Goal: Task Accomplishment & Management: Manage account settings

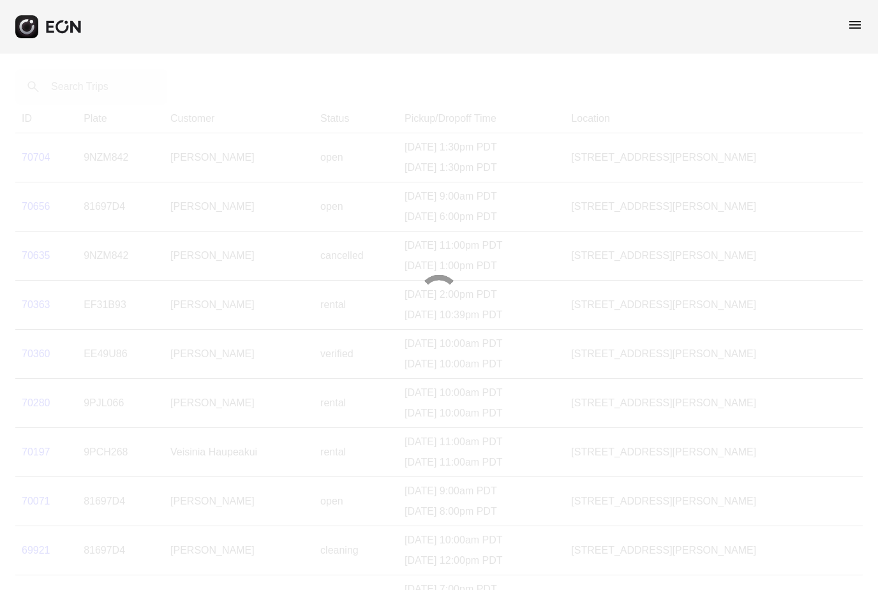
click at [857, 23] on span "menu" at bounding box center [854, 24] width 15 height 15
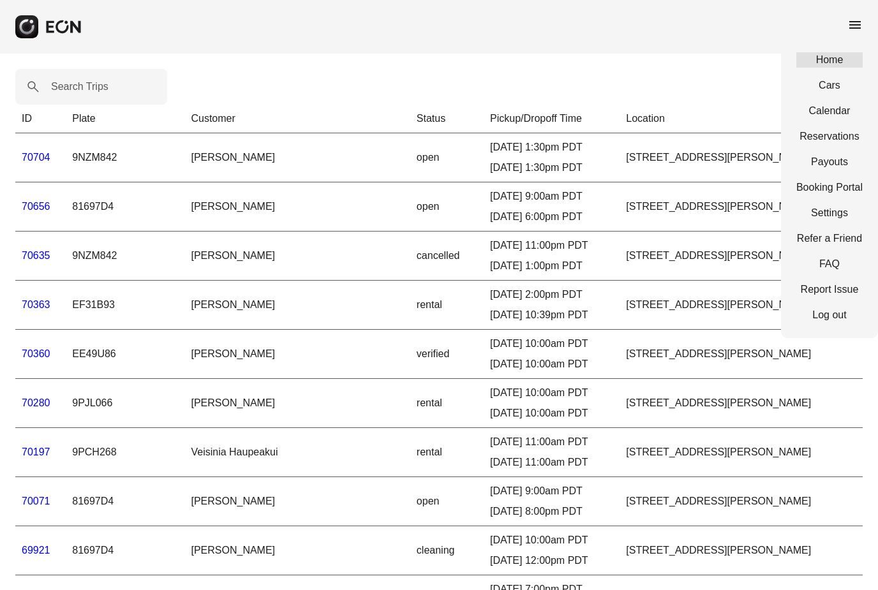
click at [828, 59] on link "Home" at bounding box center [829, 59] width 66 height 15
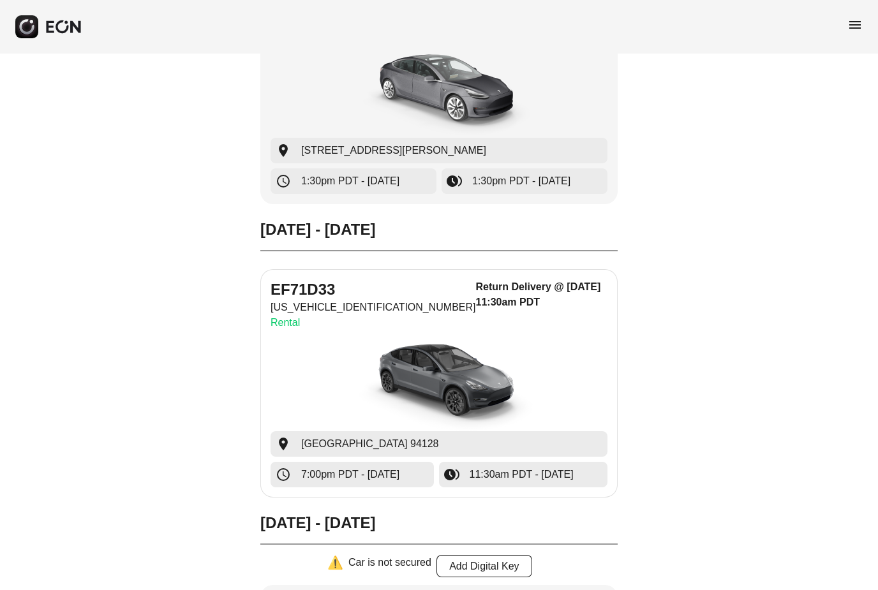
scroll to position [809, 0]
click at [310, 288] on h2 "EF71D33" at bounding box center [372, 289] width 205 height 20
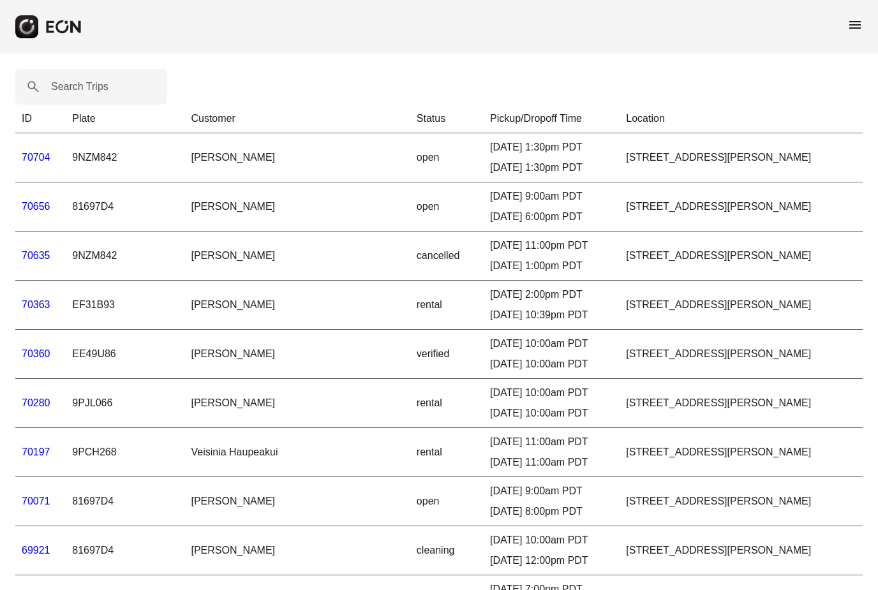
click at [856, 28] on span "menu" at bounding box center [854, 24] width 15 height 15
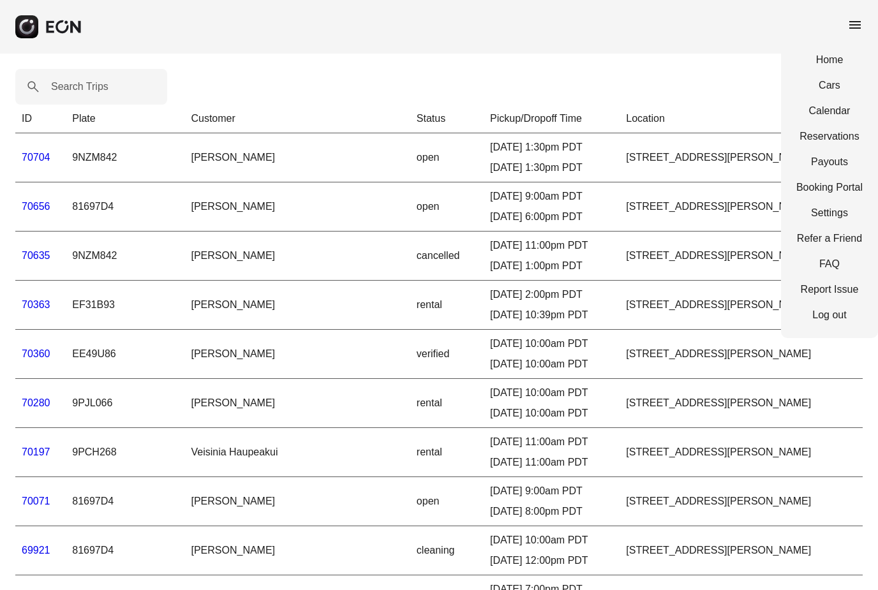
click at [410, 283] on td "rental" at bounding box center [446, 305] width 73 height 49
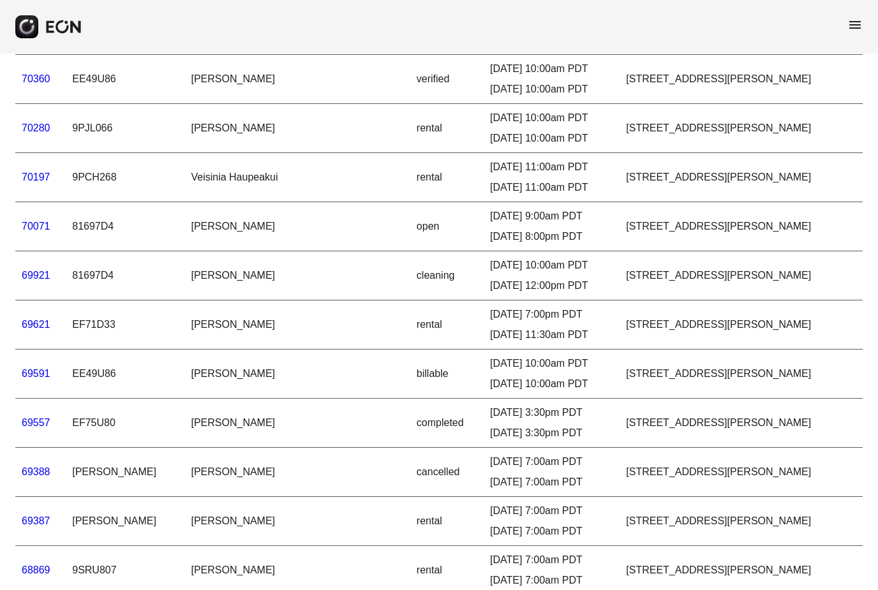
scroll to position [288, 0]
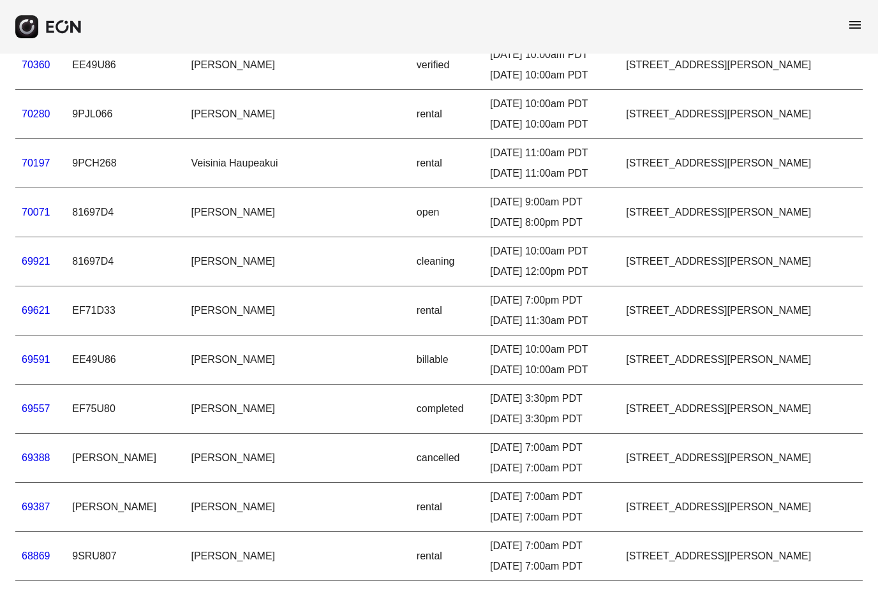
click at [33, 312] on link "69621" at bounding box center [36, 310] width 29 height 11
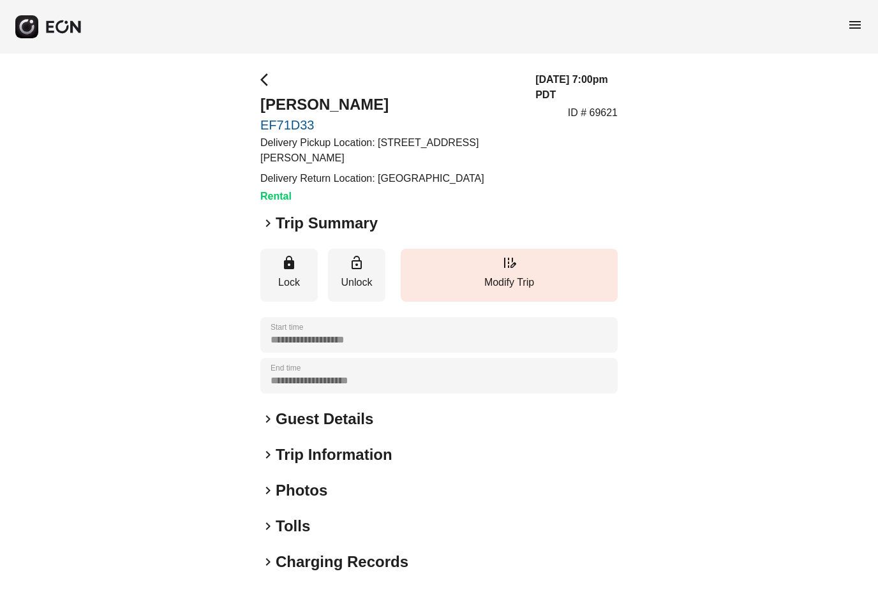
click at [267, 224] on span "keyboard_arrow_right" at bounding box center [267, 223] width 15 height 15
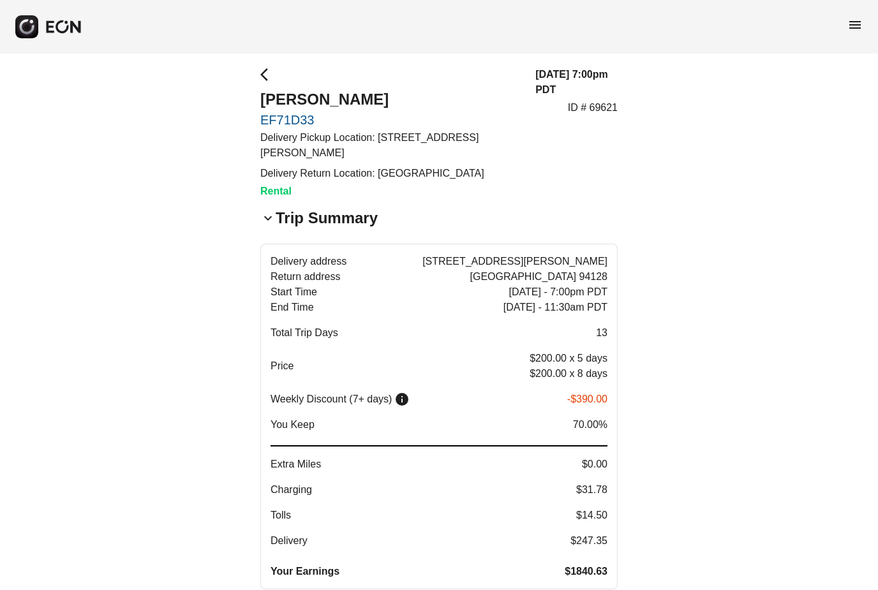
scroll to position [3, 0]
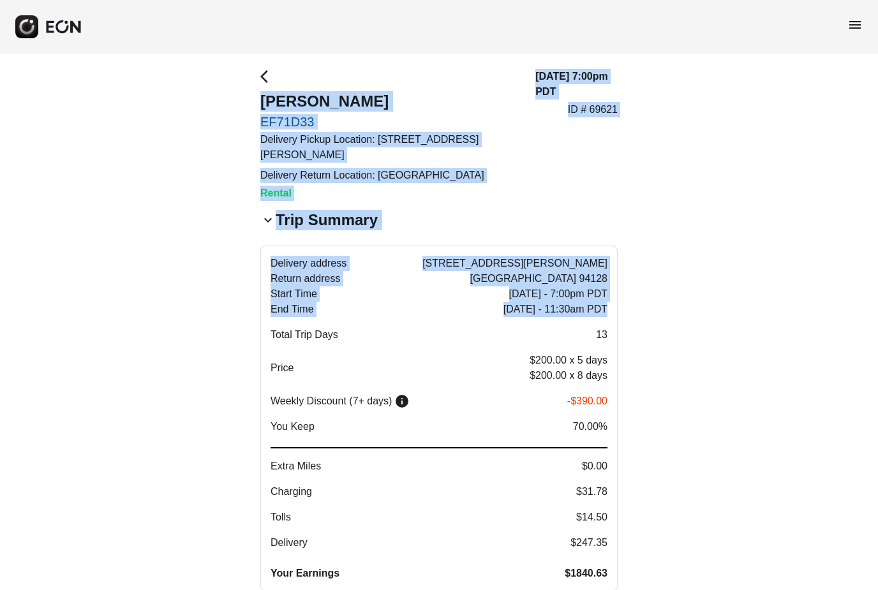
drag, startPoint x: 261, startPoint y: 98, endPoint x: 608, endPoint y: 306, distance: 405.0
click at [608, 306] on div "**********" at bounding box center [438, 540] width 357 height 943
copy div "[PERSON_NAME] EF71D33 Delivery Pickup Location: [STREET_ADDRESS][PERSON_NAME]-1…"
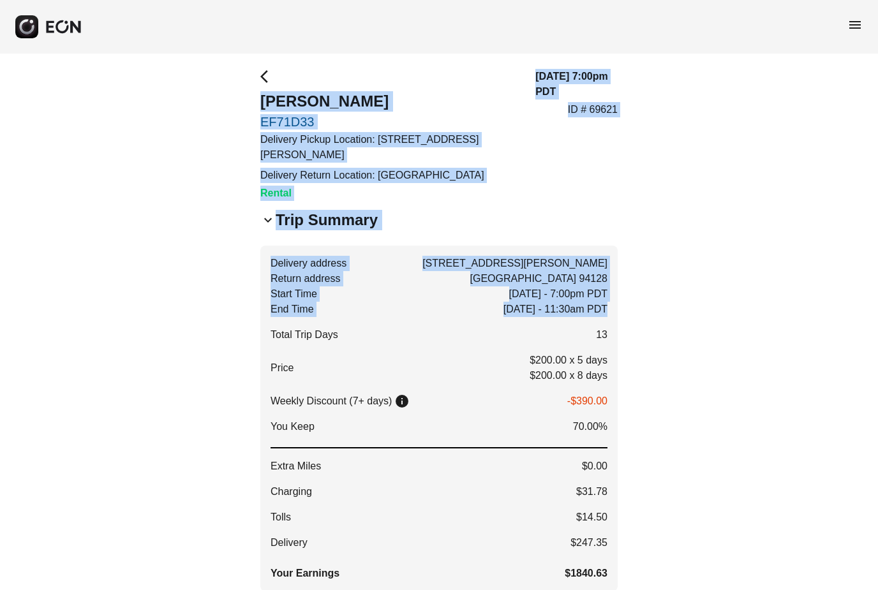
click at [858, 26] on span "menu" at bounding box center [854, 24] width 15 height 15
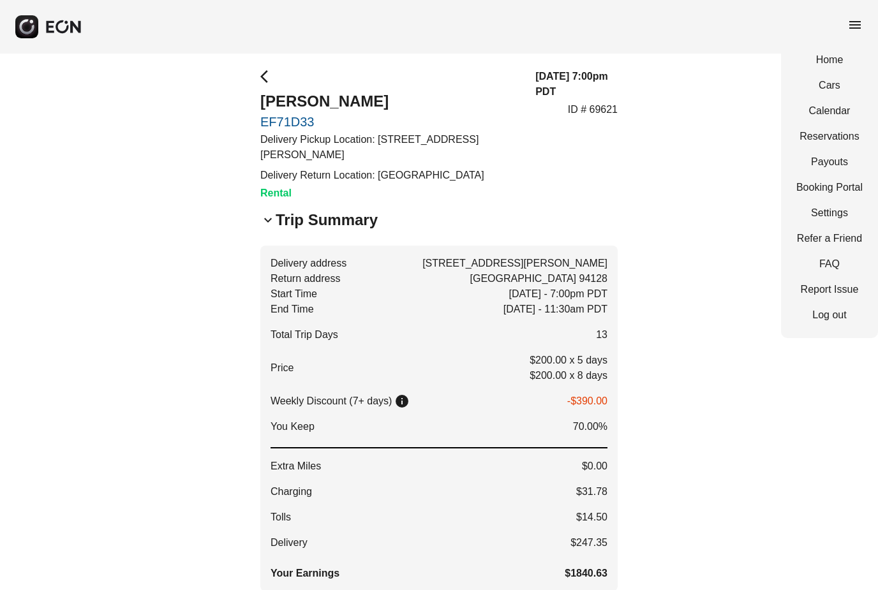
click at [824, 68] on div "Home Cars Calendar Reservations Payouts Booking Portal Settings Refer a Friend …" at bounding box center [829, 187] width 97 height 301
click at [826, 58] on link "Home" at bounding box center [829, 59] width 66 height 15
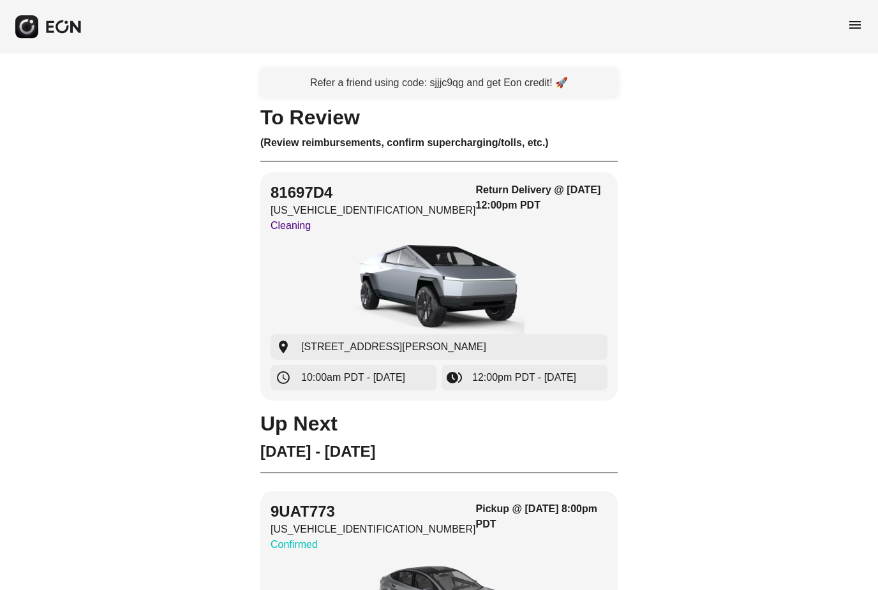
click at [855, 31] on span "menu" at bounding box center [854, 24] width 15 height 15
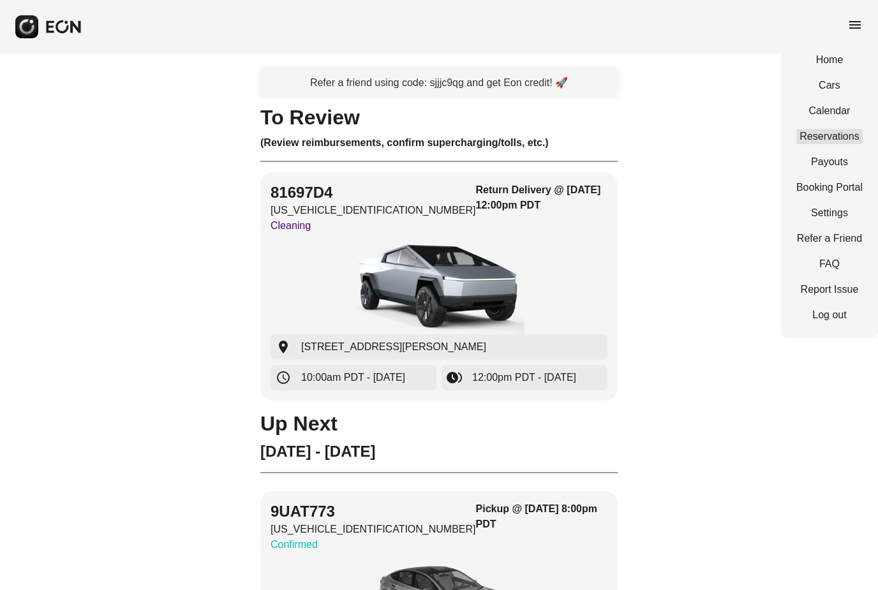
click at [830, 140] on link "Reservations" at bounding box center [829, 136] width 66 height 15
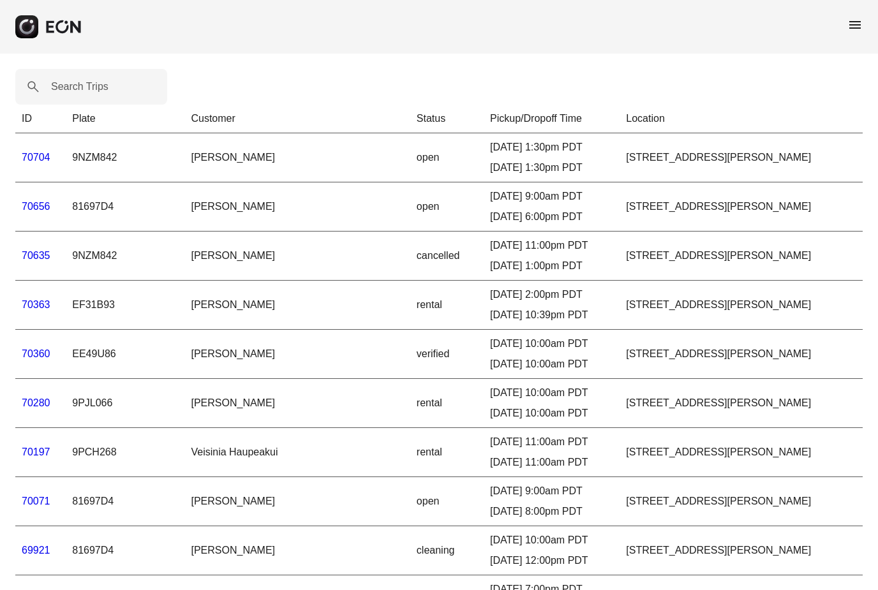
click at [33, 157] on link "70704" at bounding box center [36, 157] width 29 height 11
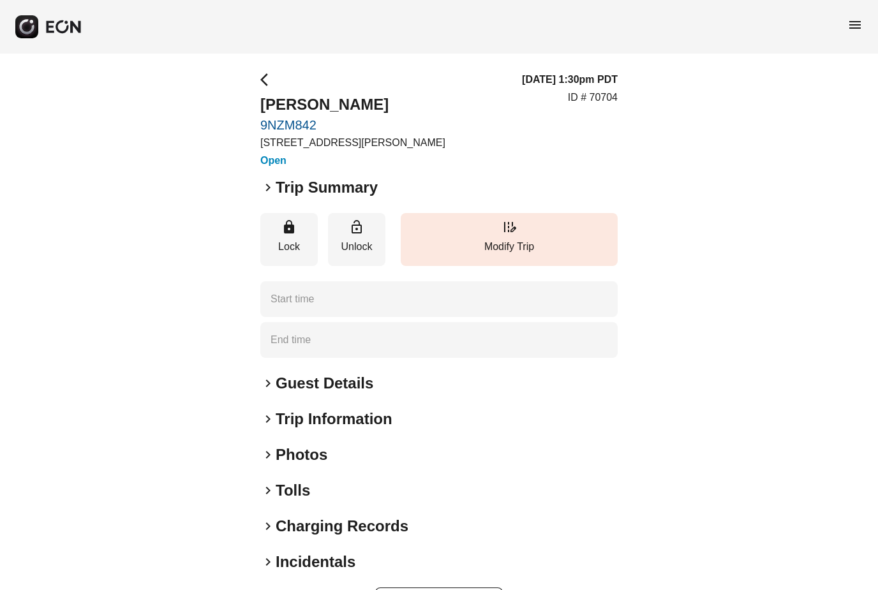
type time "**********"
click at [270, 189] on span "keyboard_arrow_right" at bounding box center [267, 187] width 15 height 15
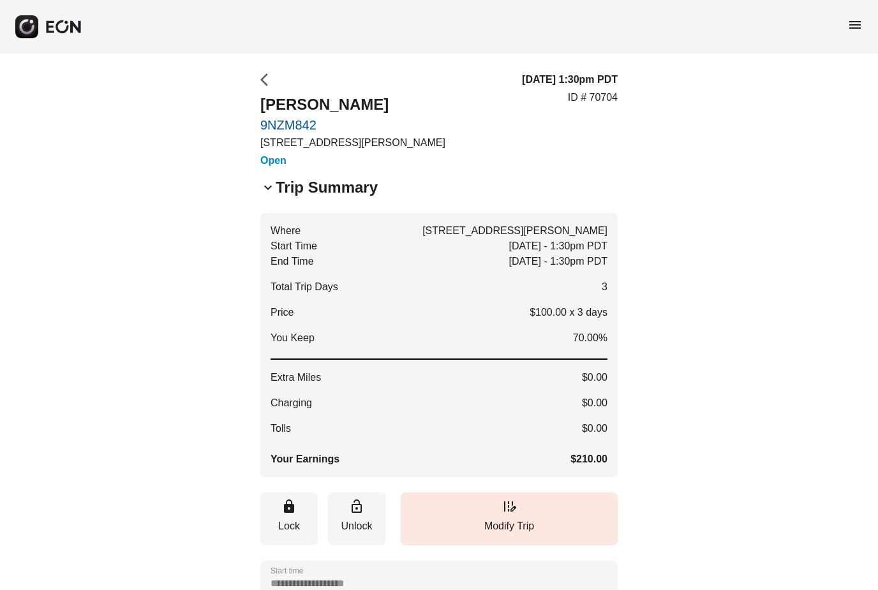
click at [263, 80] on span "arrow_back_ios" at bounding box center [267, 79] width 15 height 15
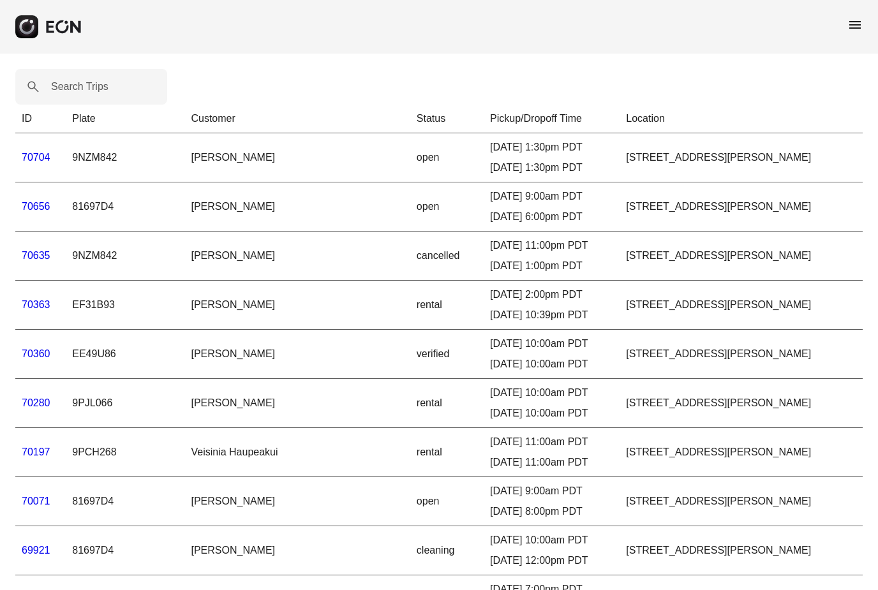
scroll to position [10, 0]
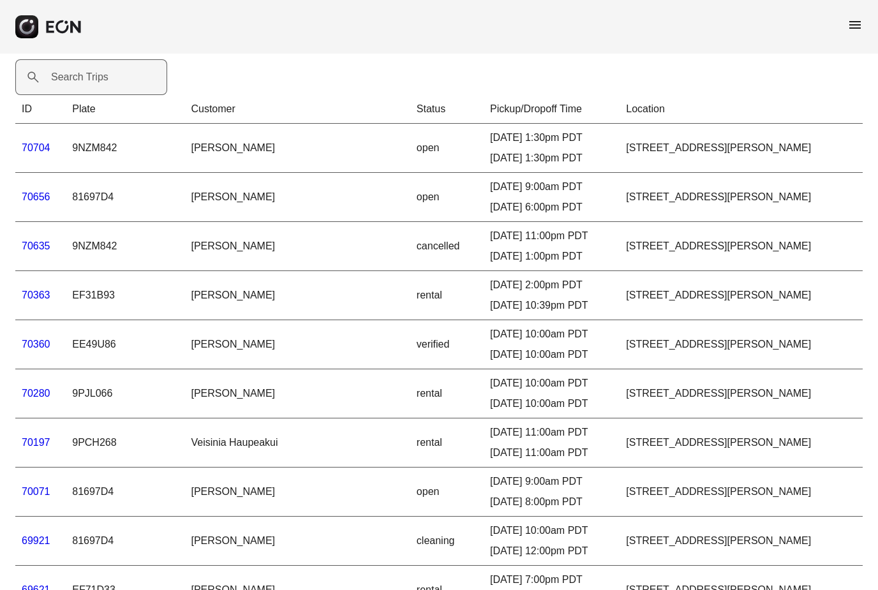
click at [87, 78] on label "Search Trips" at bounding box center [79, 77] width 57 height 15
click at [87, 78] on Trips "Search Trips" at bounding box center [91, 77] width 152 height 36
type Trips "*"
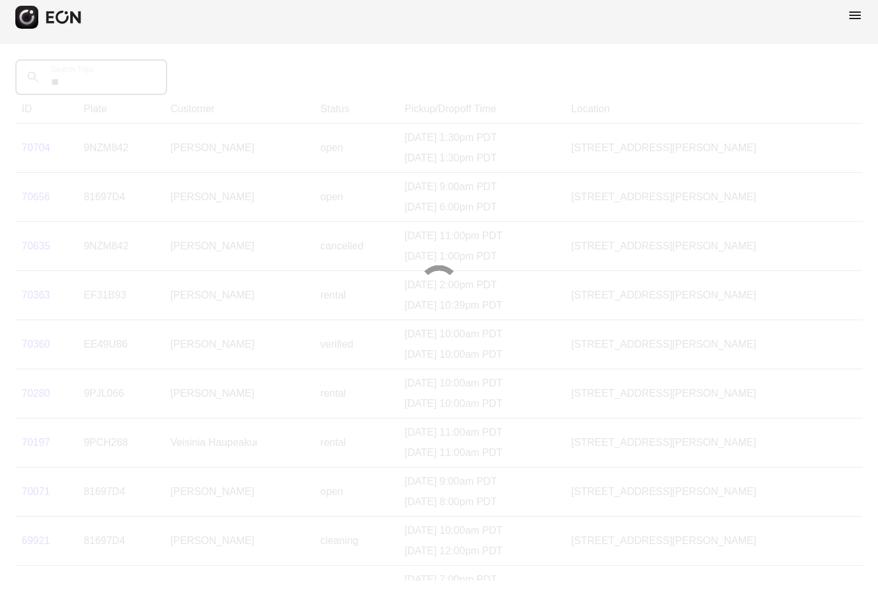
type Trips "***"
